Goal: Find specific page/section: Find specific page/section

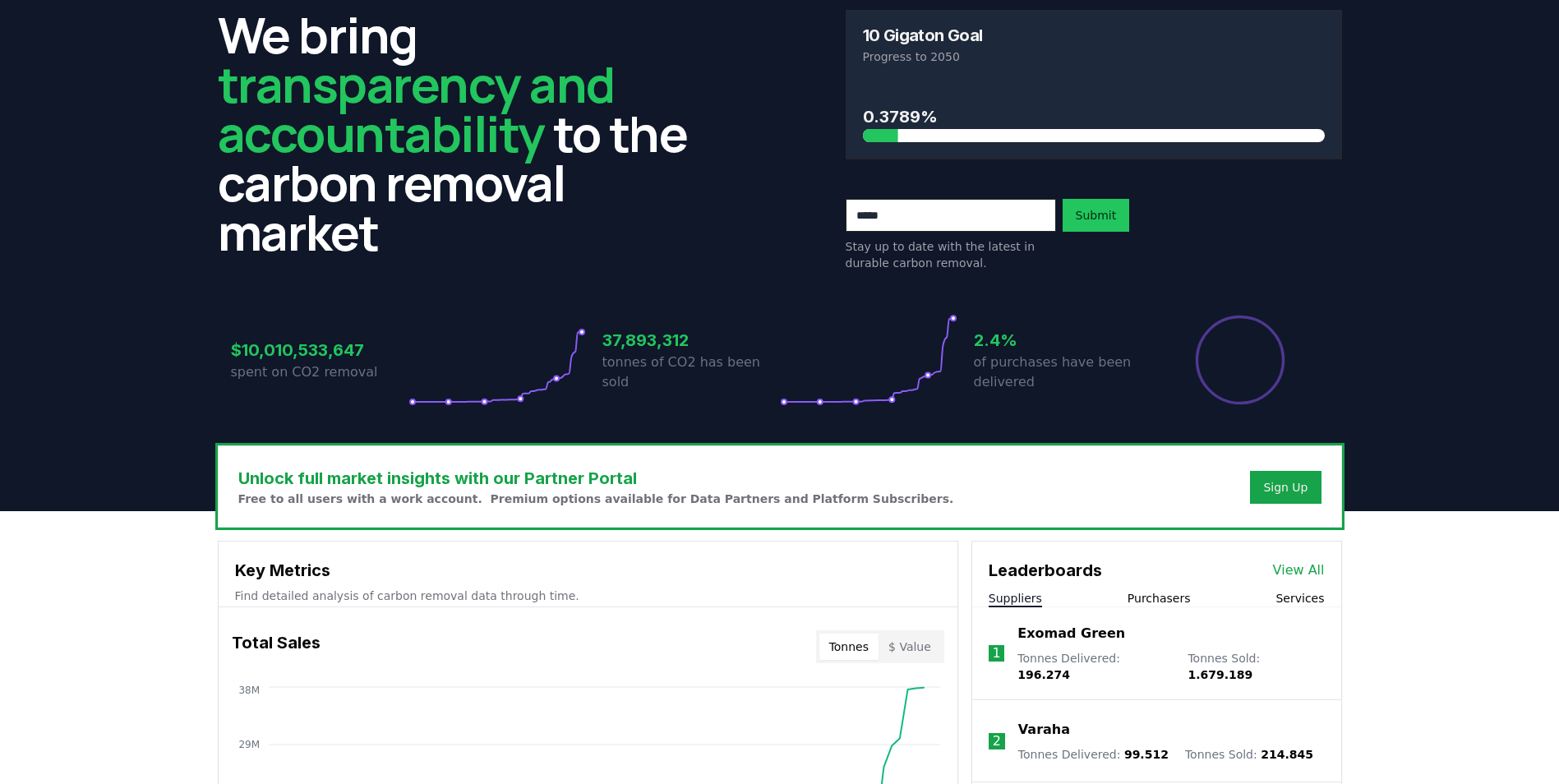
scroll to position [247, 0]
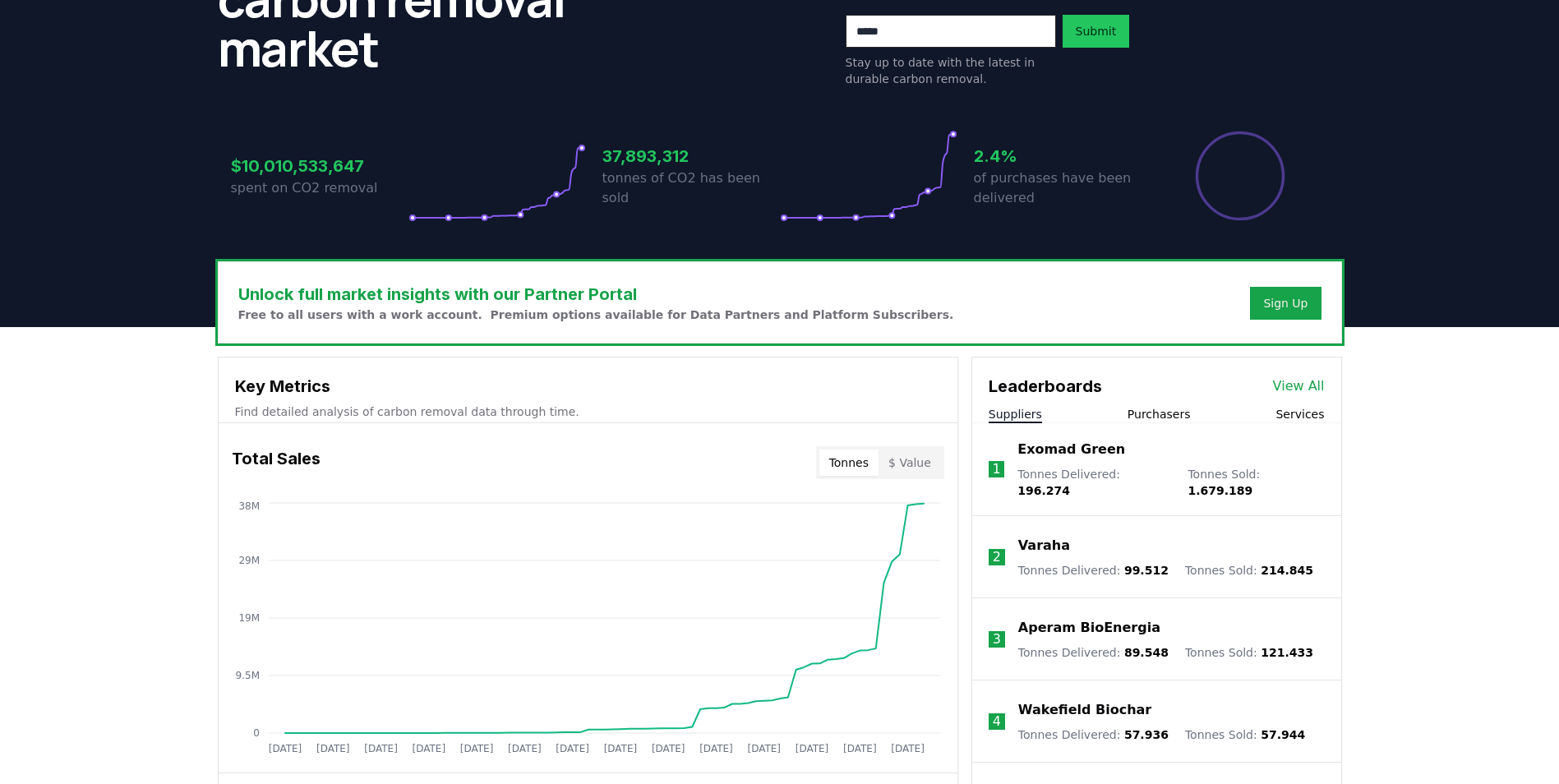
click at [1142, 411] on button "Purchasers" at bounding box center [1160, 414] width 63 height 17
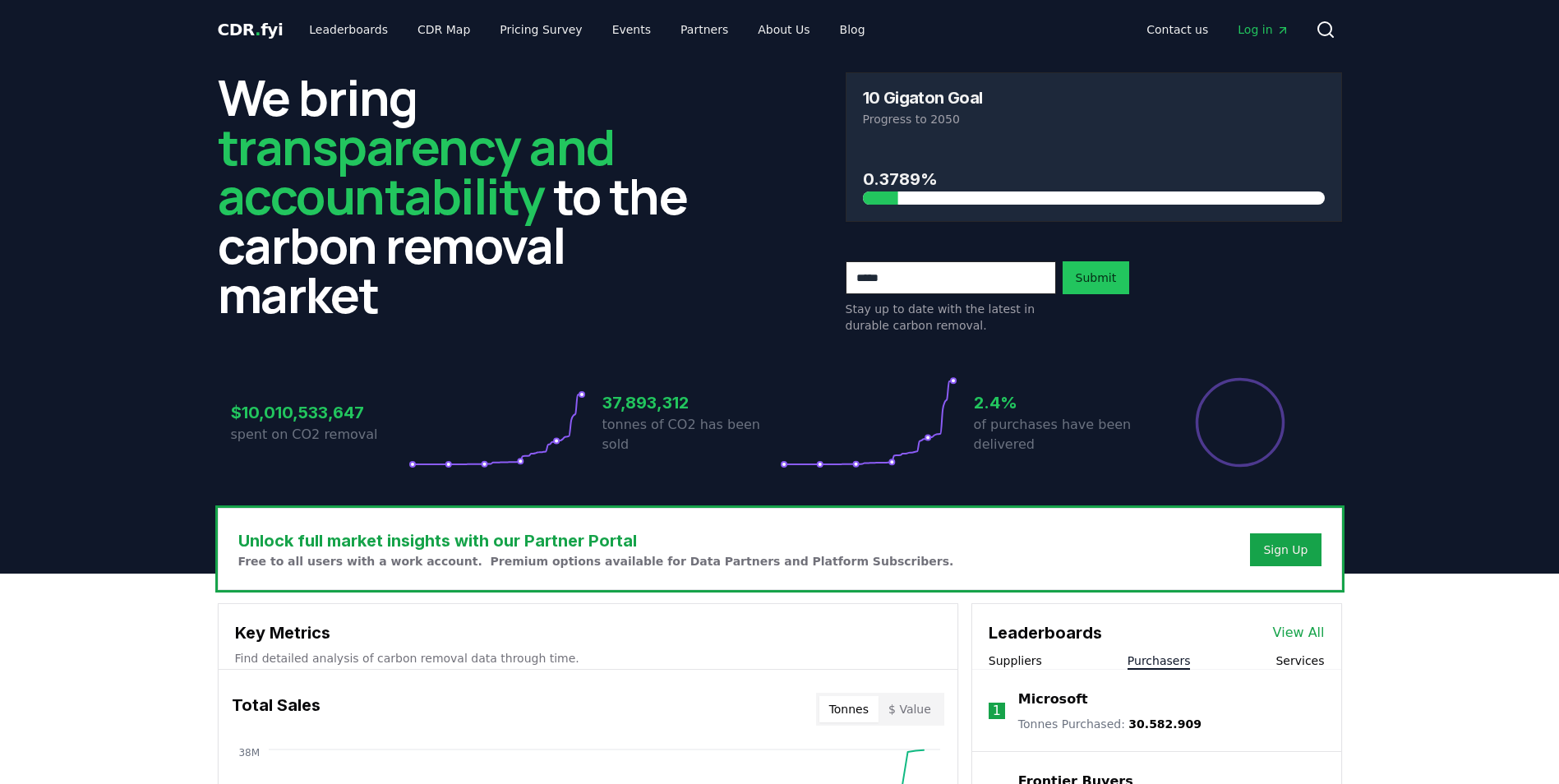
scroll to position [164, 0]
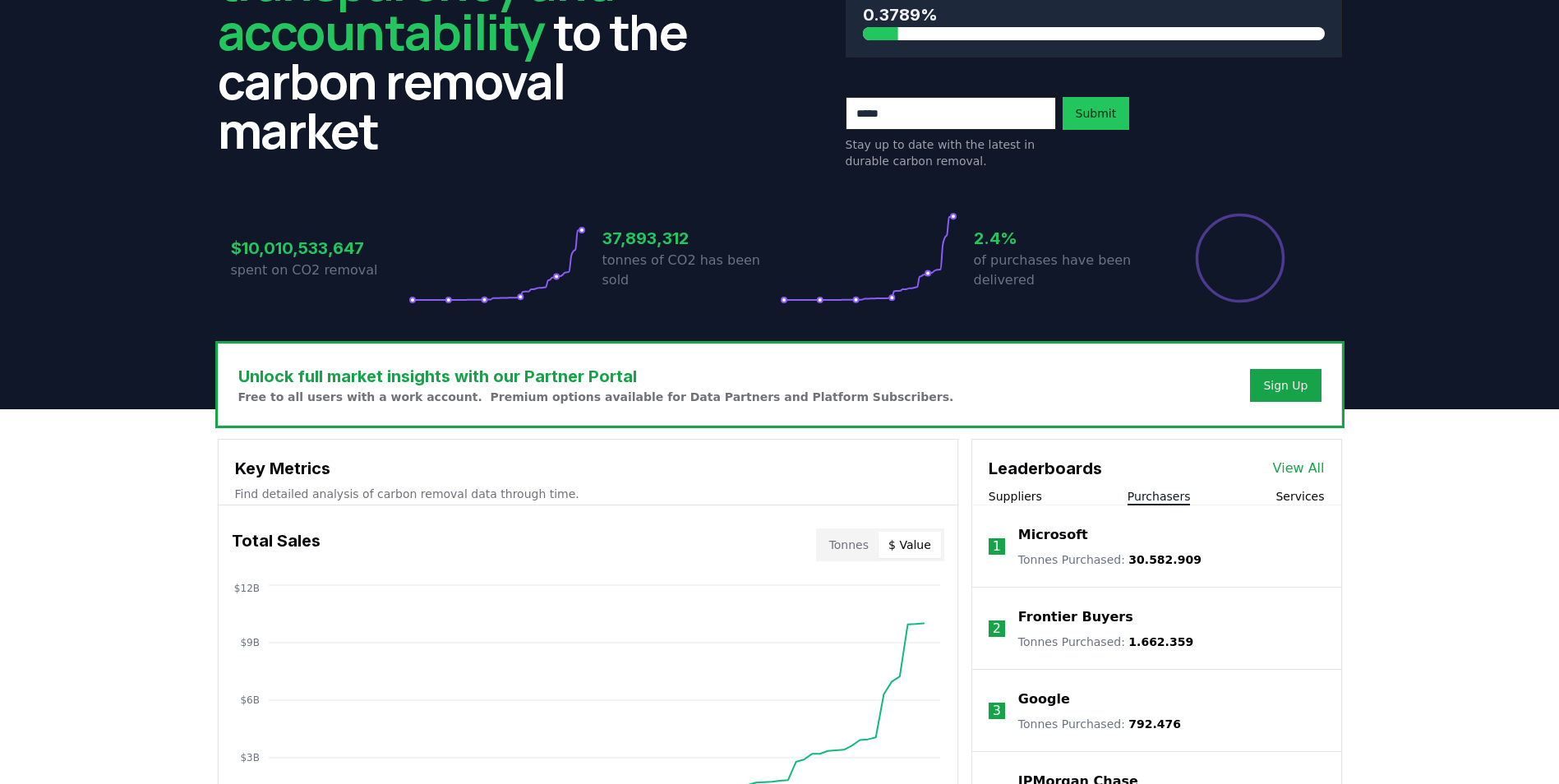
click at [906, 536] on button "$ Value" at bounding box center [909, 545] width 62 height 26
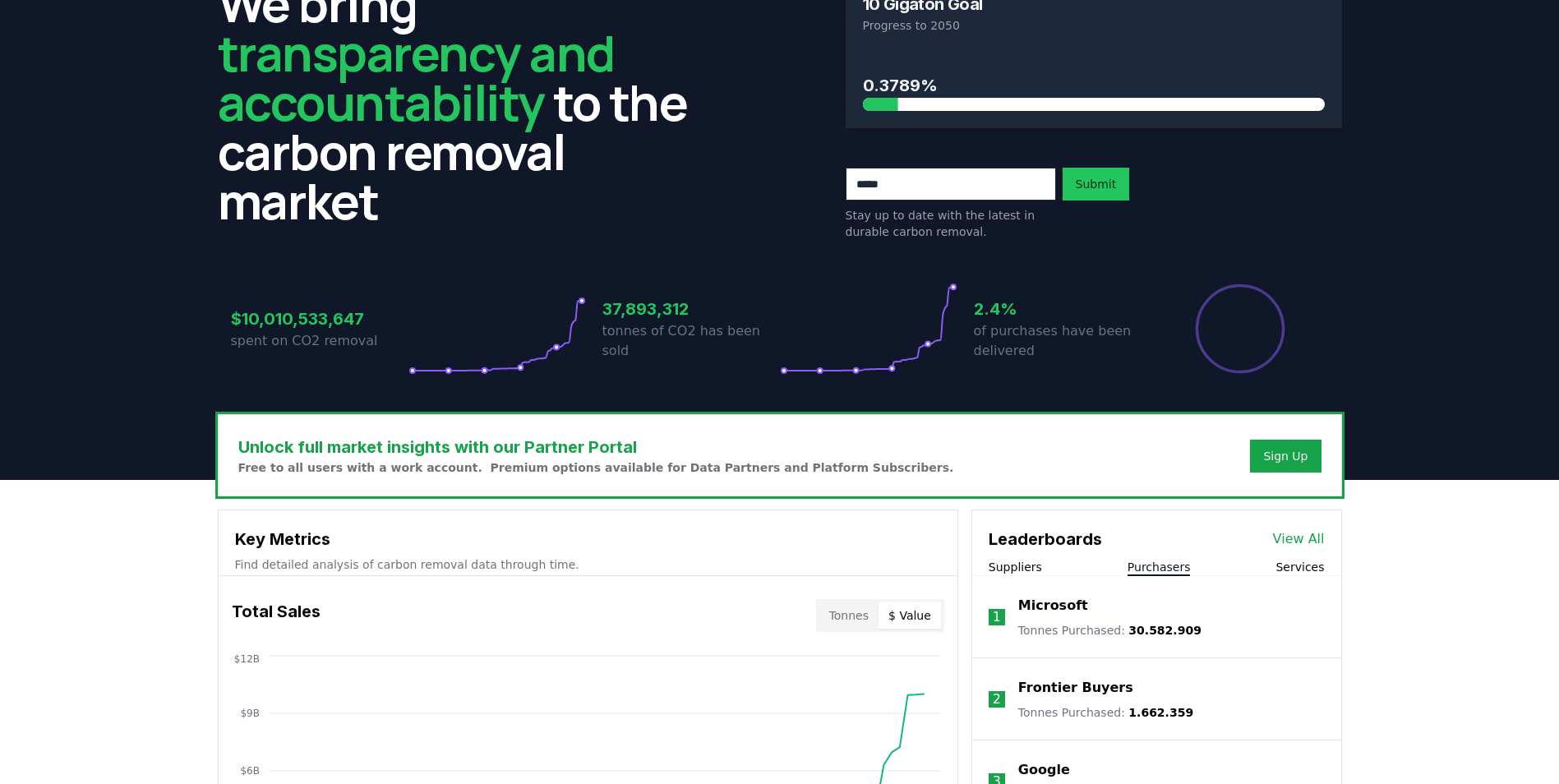
scroll to position [247, 0]
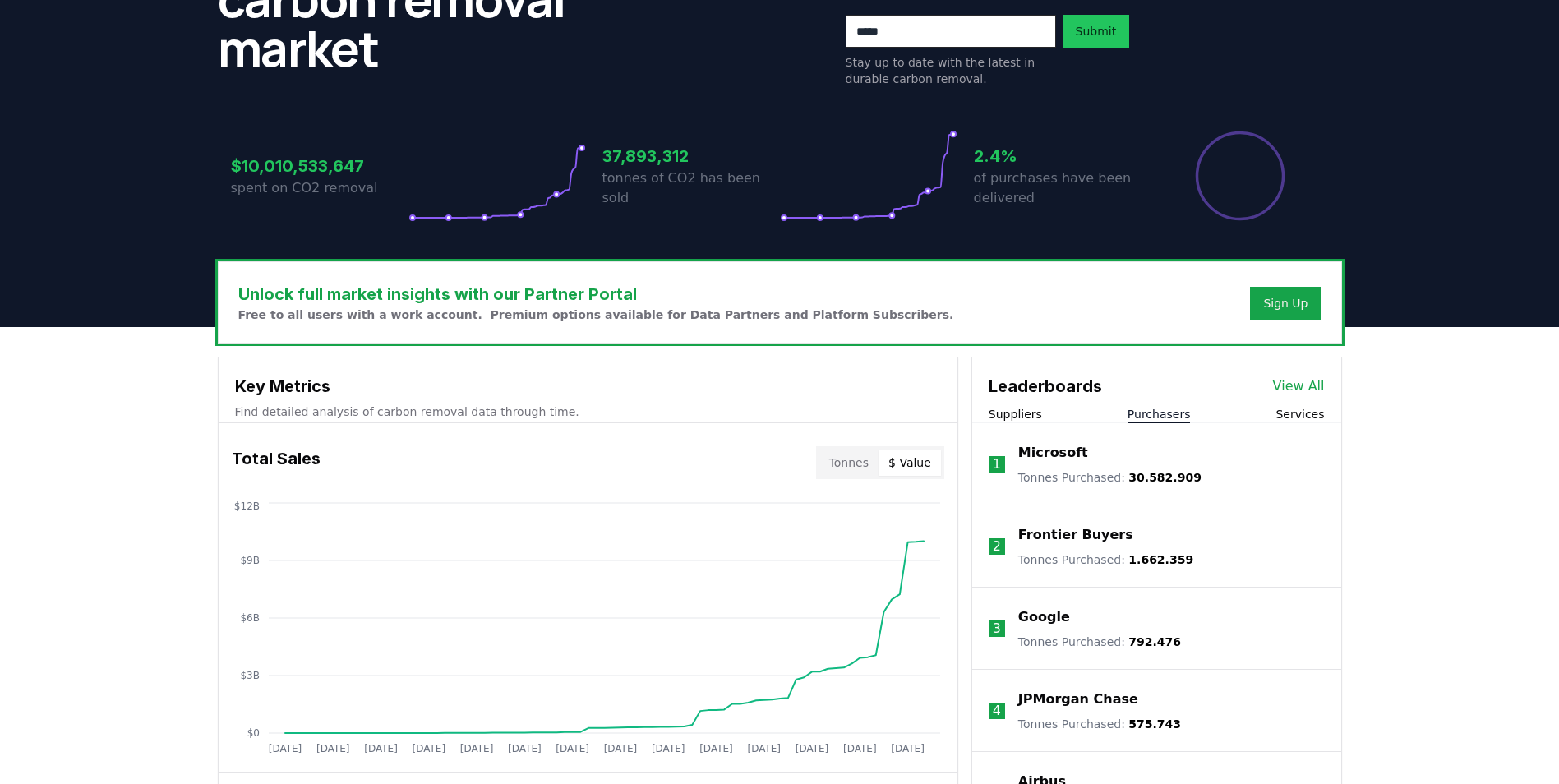
click at [1075, 537] on p "Frontier Buyers" at bounding box center [1076, 535] width 115 height 19
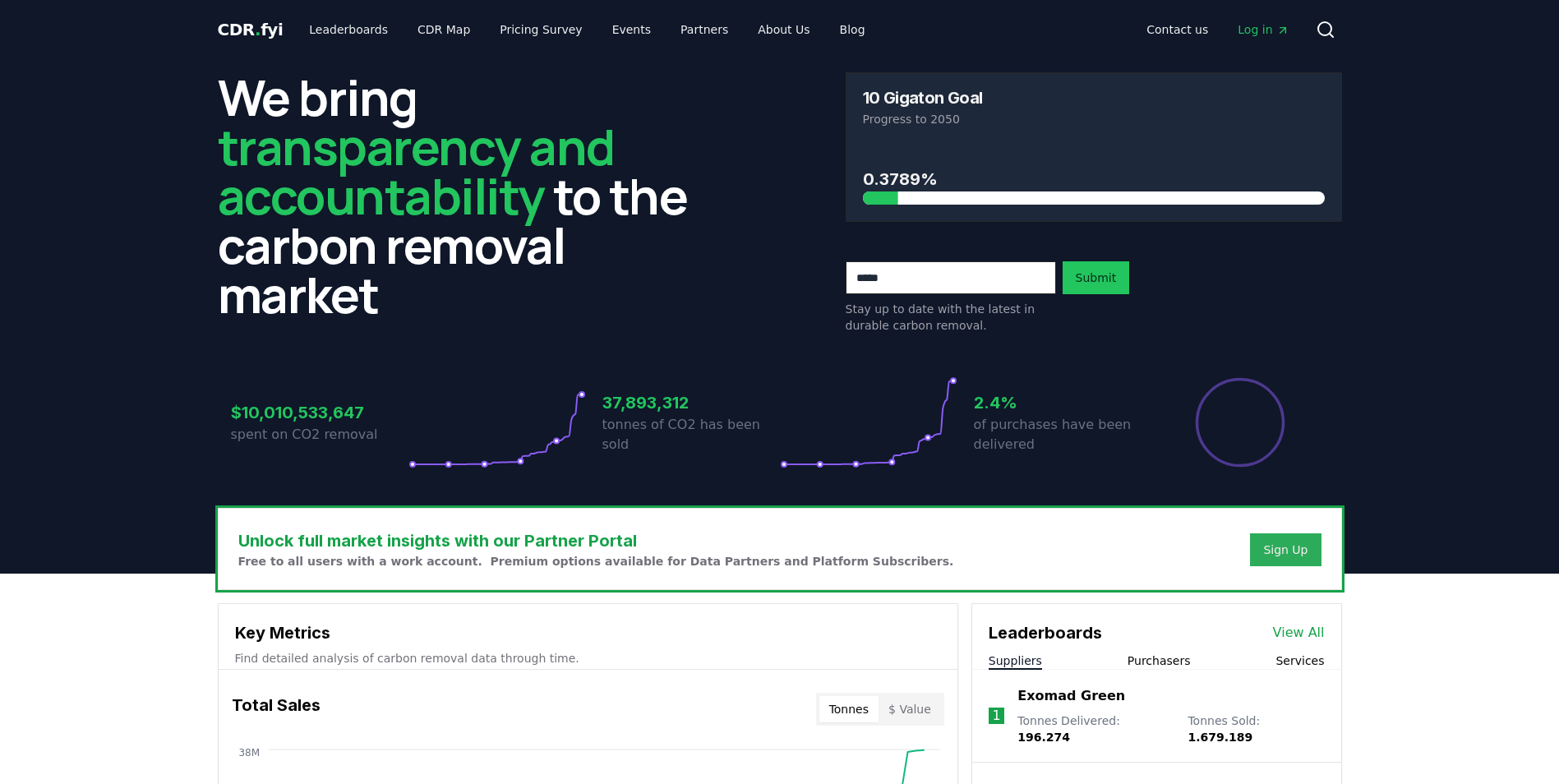
click at [1283, 550] on div "Sign Up" at bounding box center [1286, 550] width 44 height 17
